Goal: Task Accomplishment & Management: Use online tool/utility

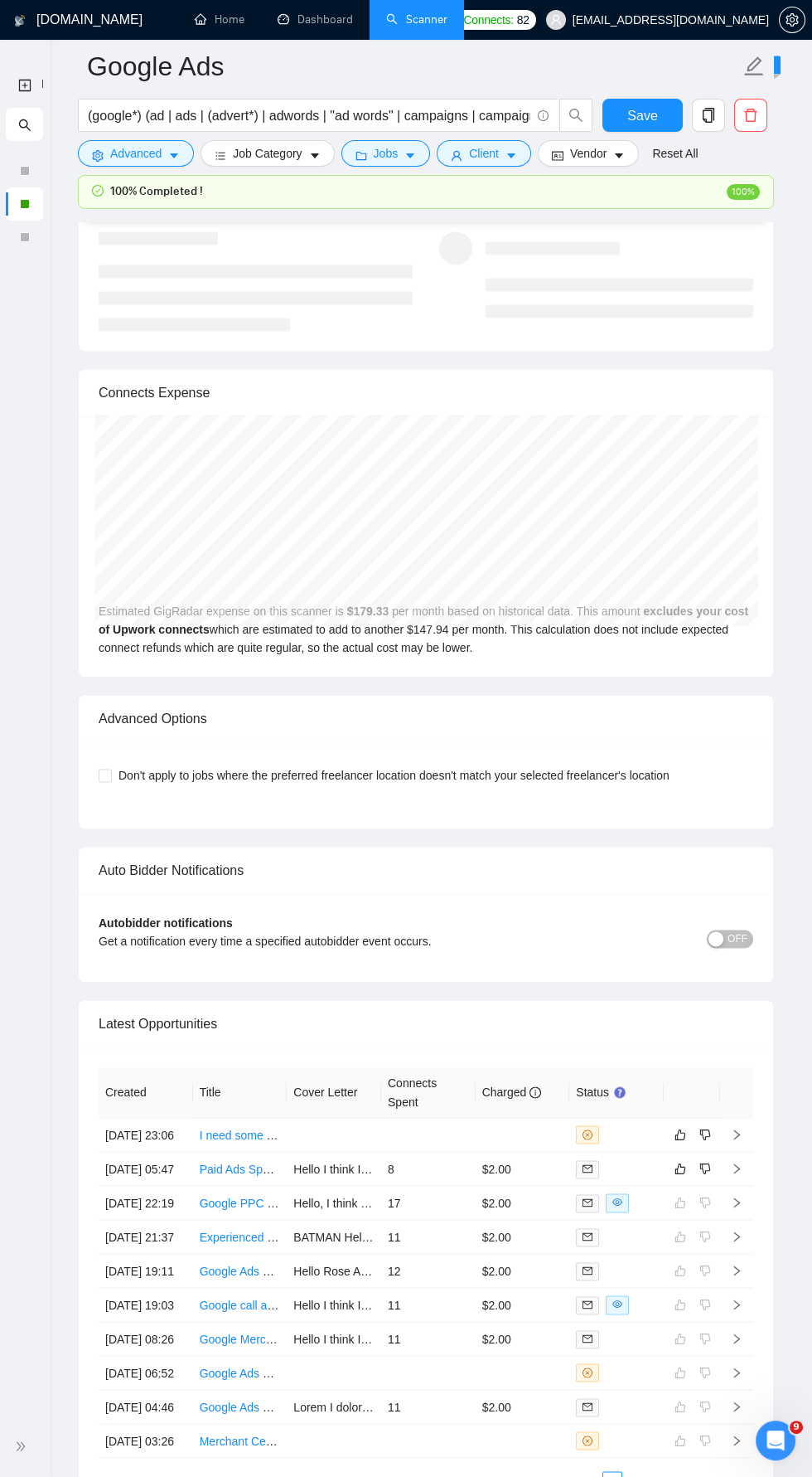
scroll to position [3659, 0]
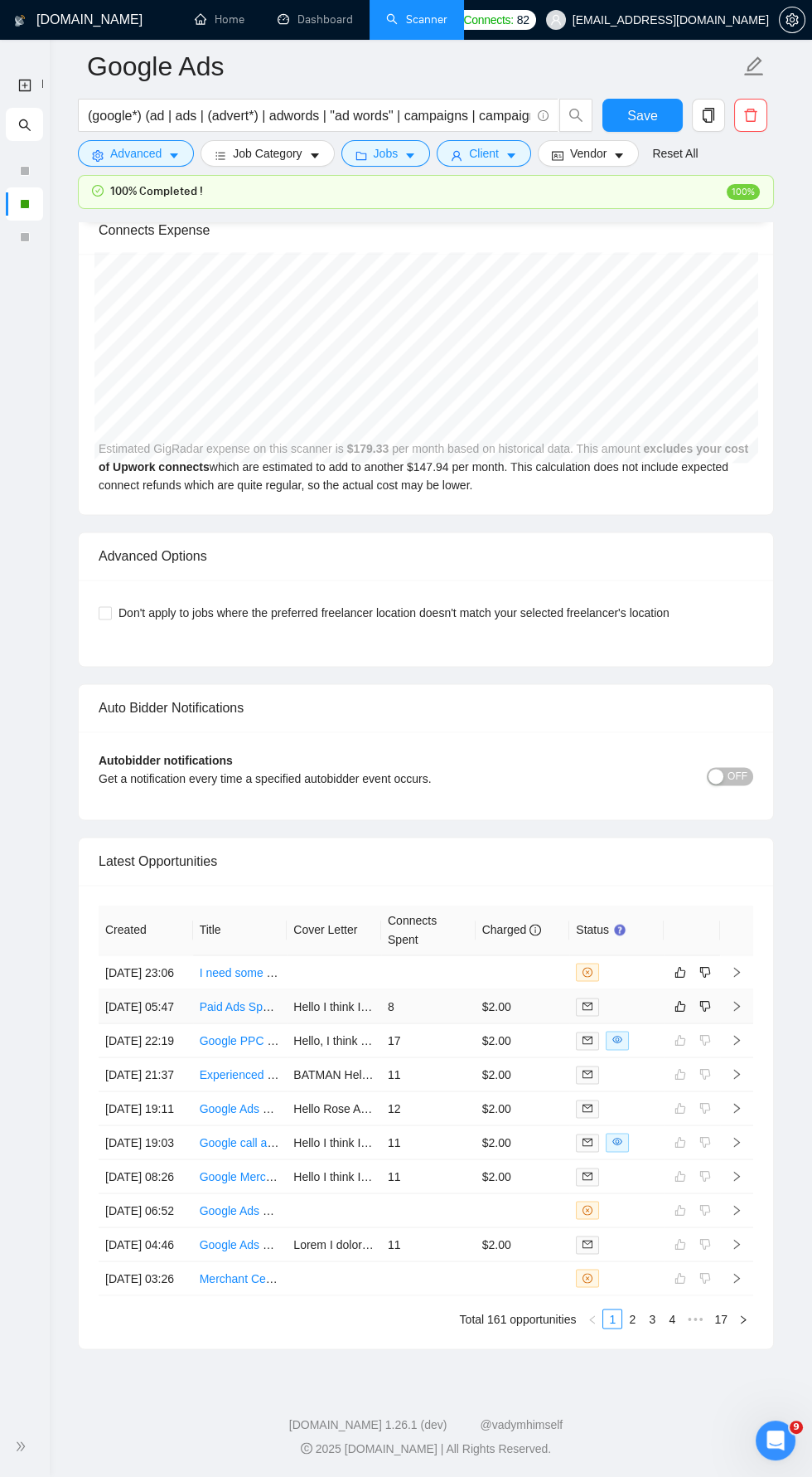
click at [737, 1000] on icon "right" at bounding box center [737, 1006] width 12 height 12
